Goal: Information Seeking & Learning: Find specific page/section

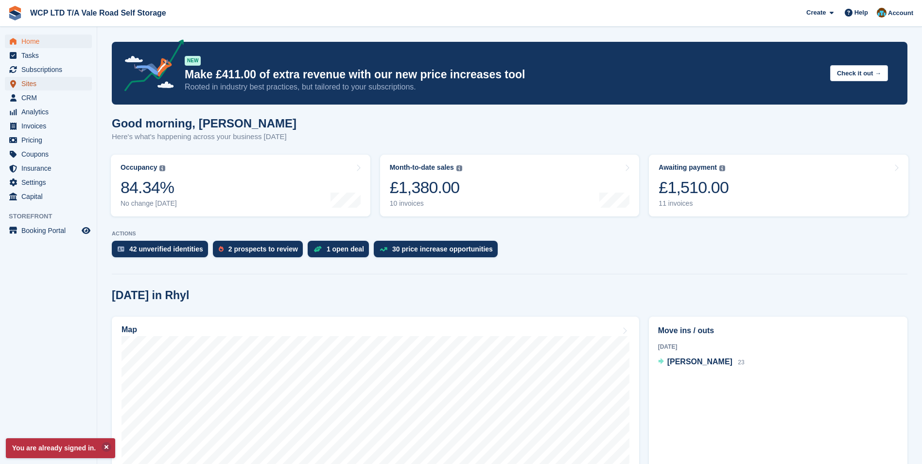
click at [46, 78] on span "Sites" at bounding box center [50, 84] width 58 height 14
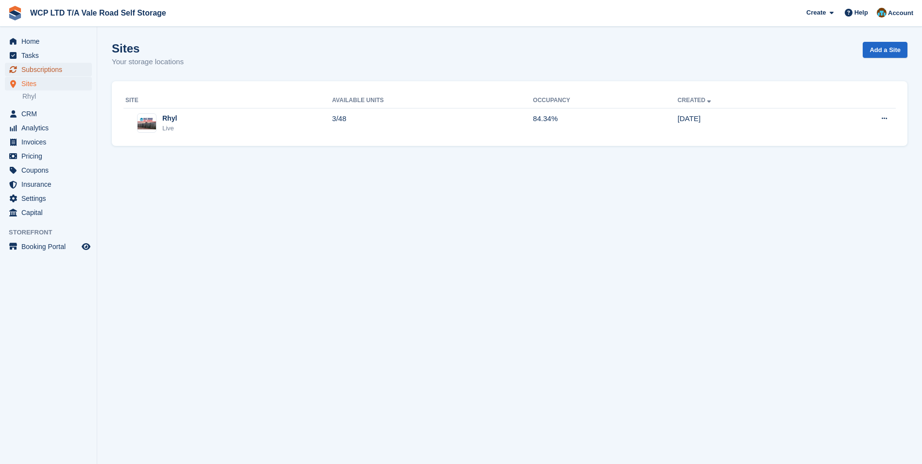
click at [48, 69] on span "Subscriptions" at bounding box center [50, 70] width 58 height 14
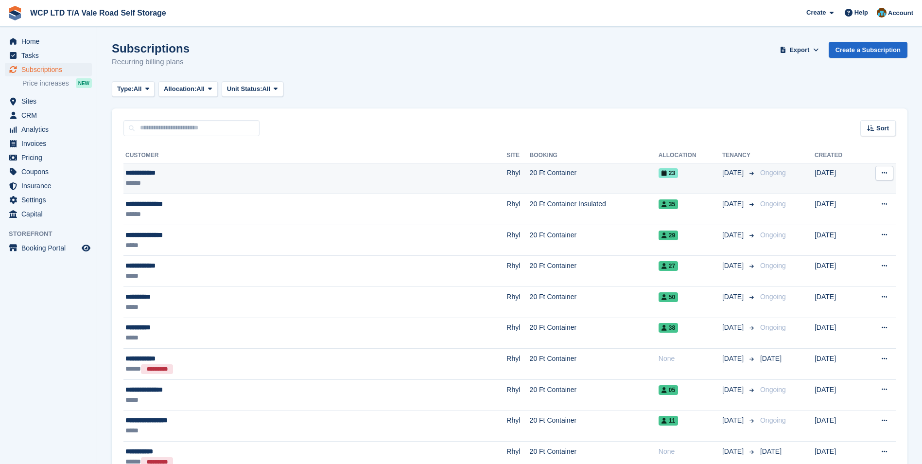
click at [208, 176] on div "**********" at bounding box center [237, 173] width 225 height 10
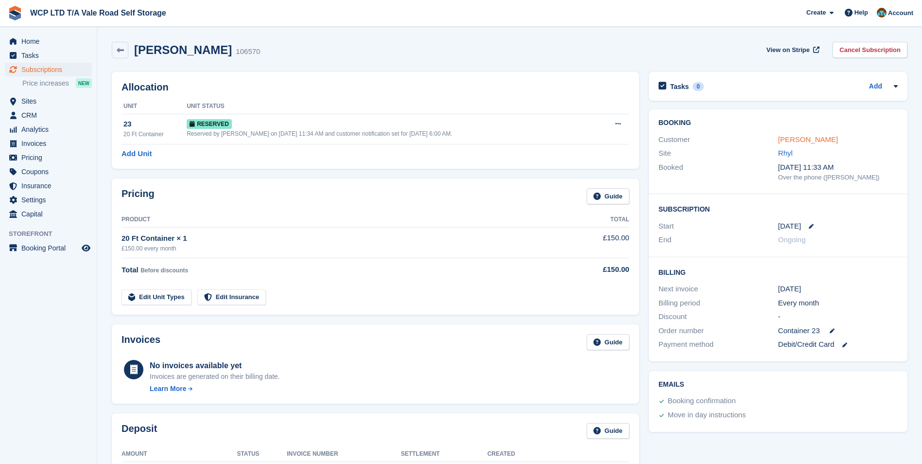
click at [812, 141] on link "Michael Lord" at bounding box center [808, 139] width 60 height 8
